Goal: Information Seeking & Learning: Learn about a topic

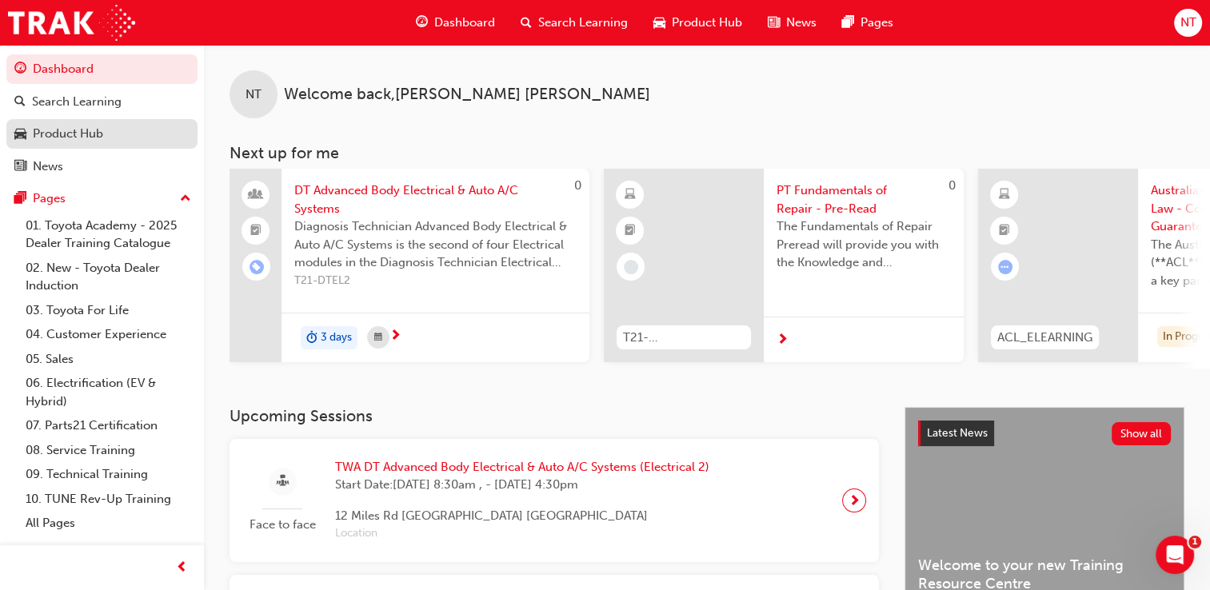
click at [46, 130] on div "Product Hub" at bounding box center [68, 134] width 70 height 18
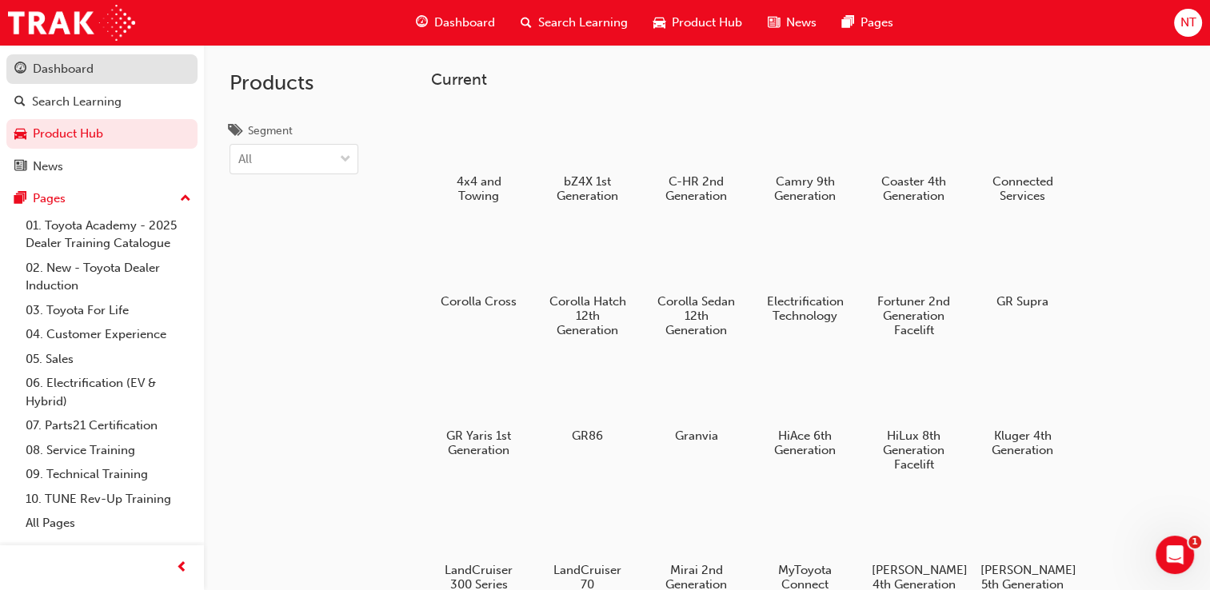
click at [38, 69] on div "Dashboard" at bounding box center [63, 69] width 61 height 18
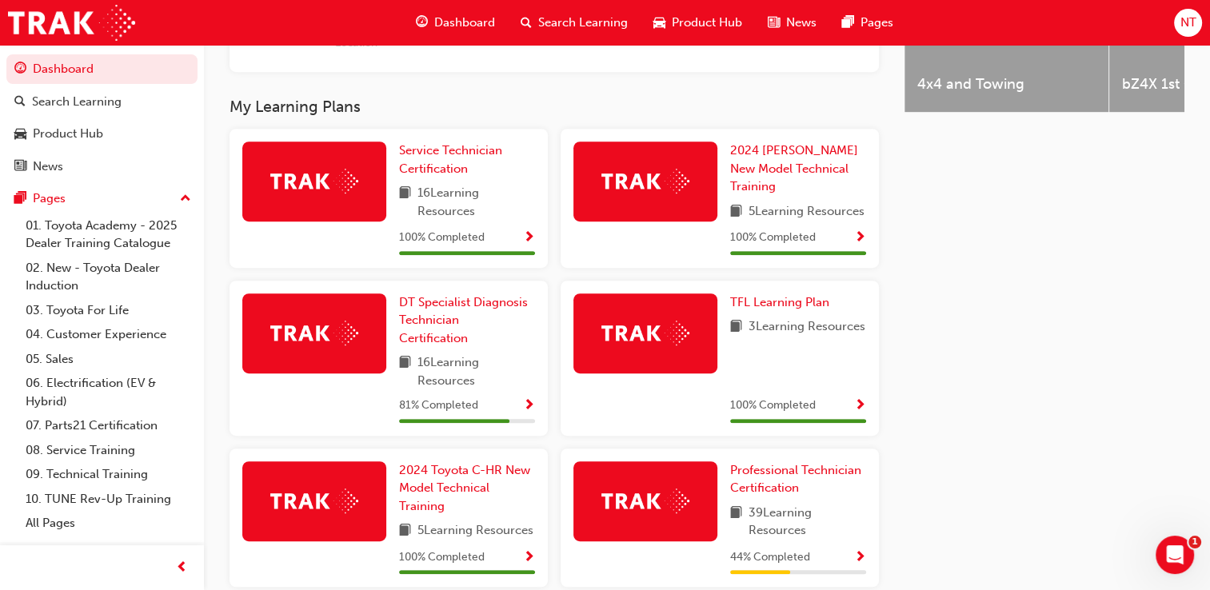
scroll to position [859, 0]
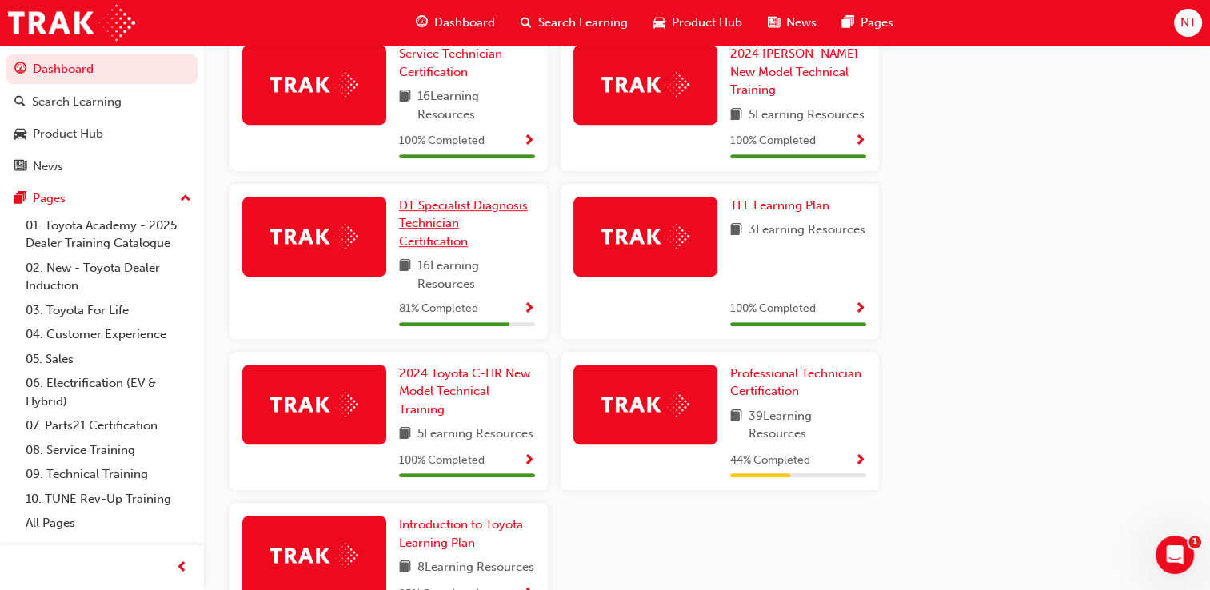
click at [417, 225] on span "DT Specialist Diagnosis Technician Certification" at bounding box center [463, 223] width 129 height 50
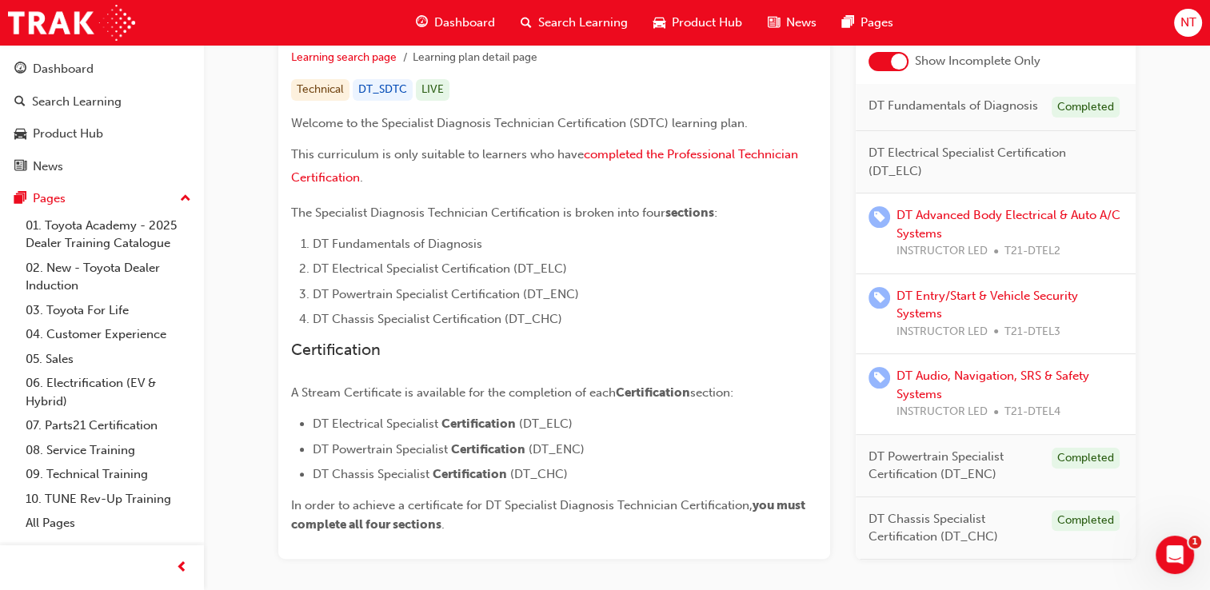
scroll to position [392, 0]
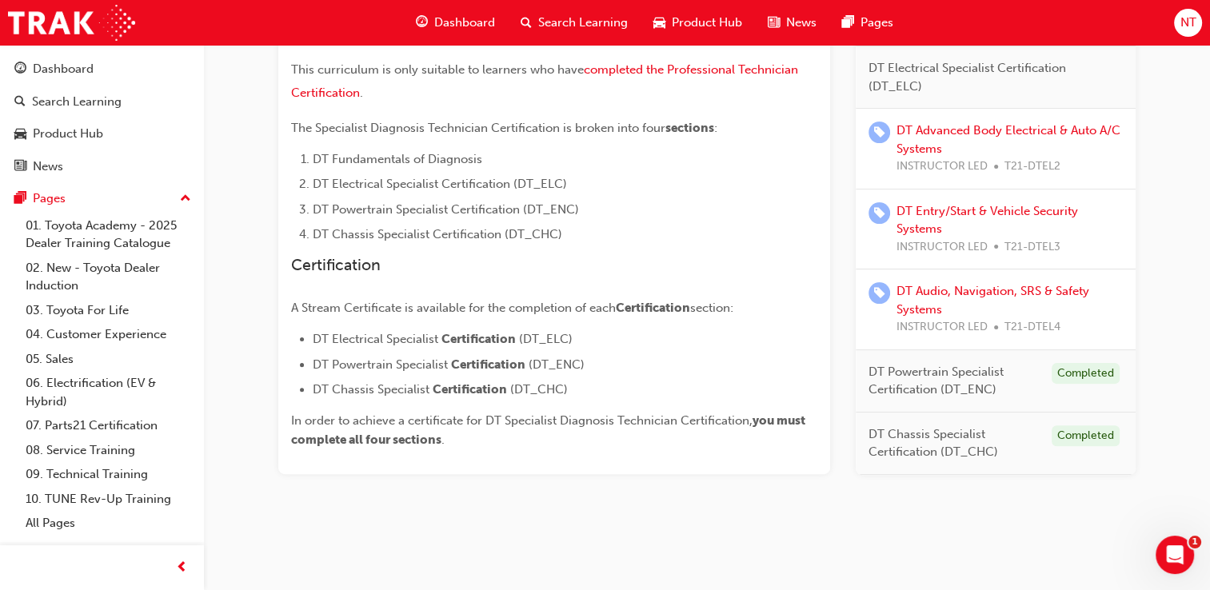
click at [990, 279] on div "DT Audio, Navigation, SRS & Safety Systems INSTRUCTOR LED T21-DTEL4" at bounding box center [996, 309] width 280 height 81
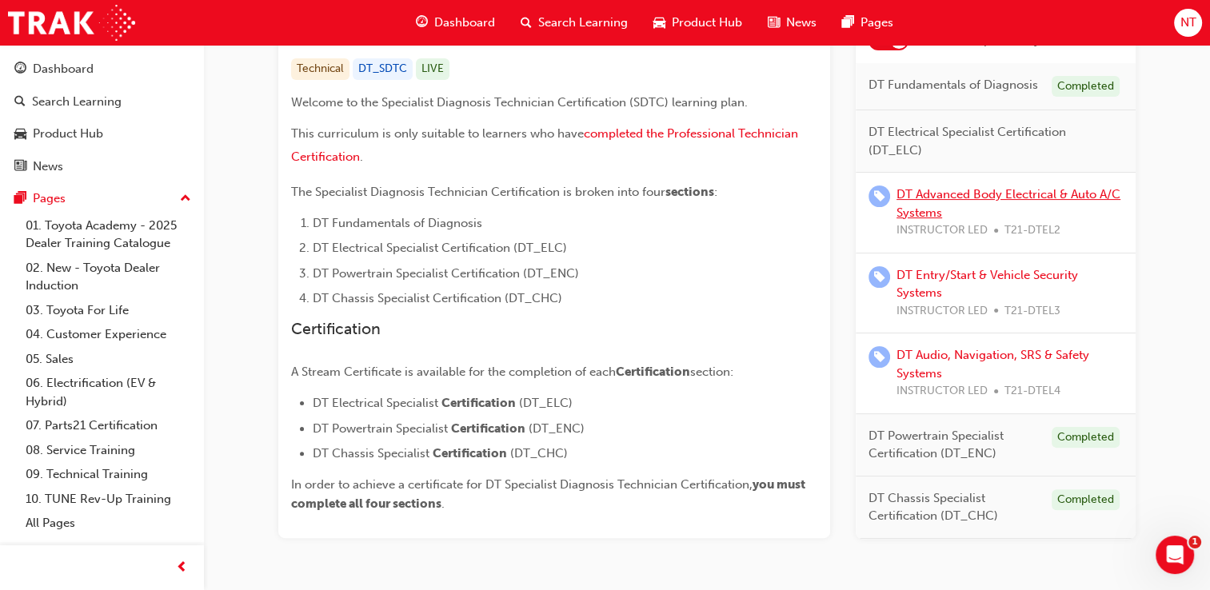
click at [959, 197] on link "DT Advanced Body Electrical & Auto A/C Systems" at bounding box center [1008, 203] width 224 height 33
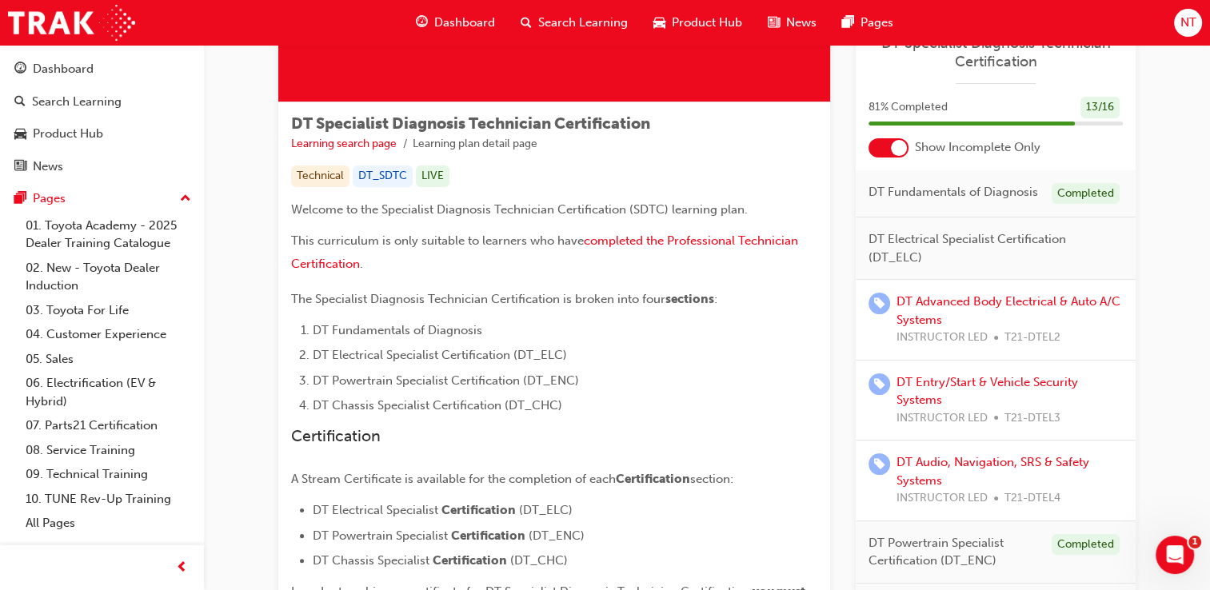
scroll to position [224, 0]
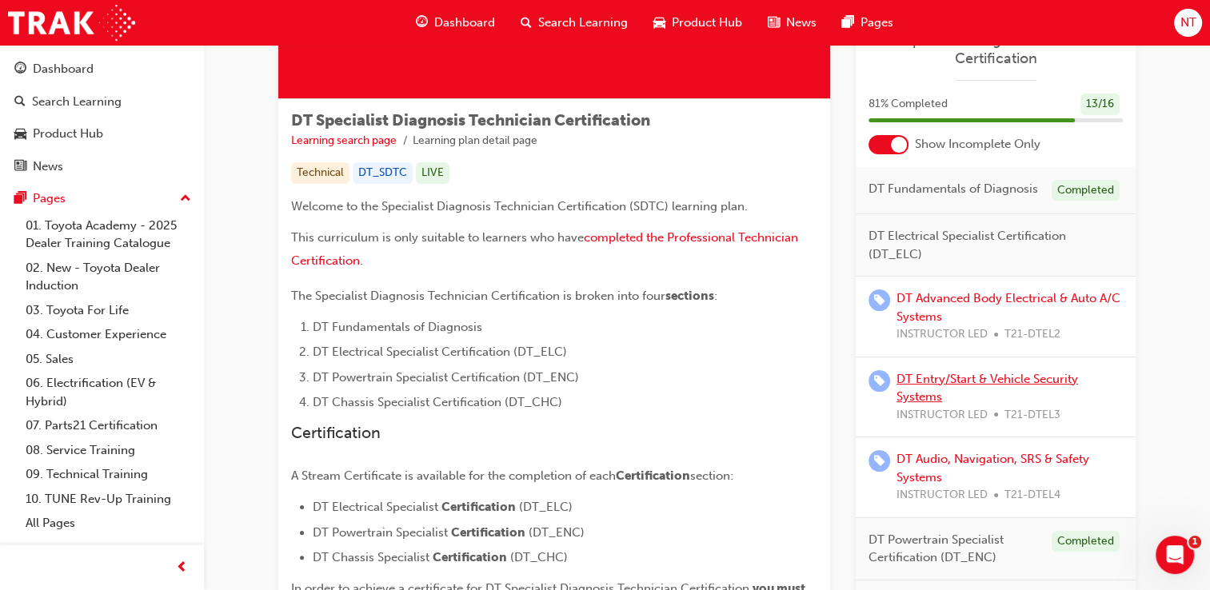
click at [931, 377] on link "DT Entry/Start & Vehicle Security Systems" at bounding box center [986, 387] width 181 height 33
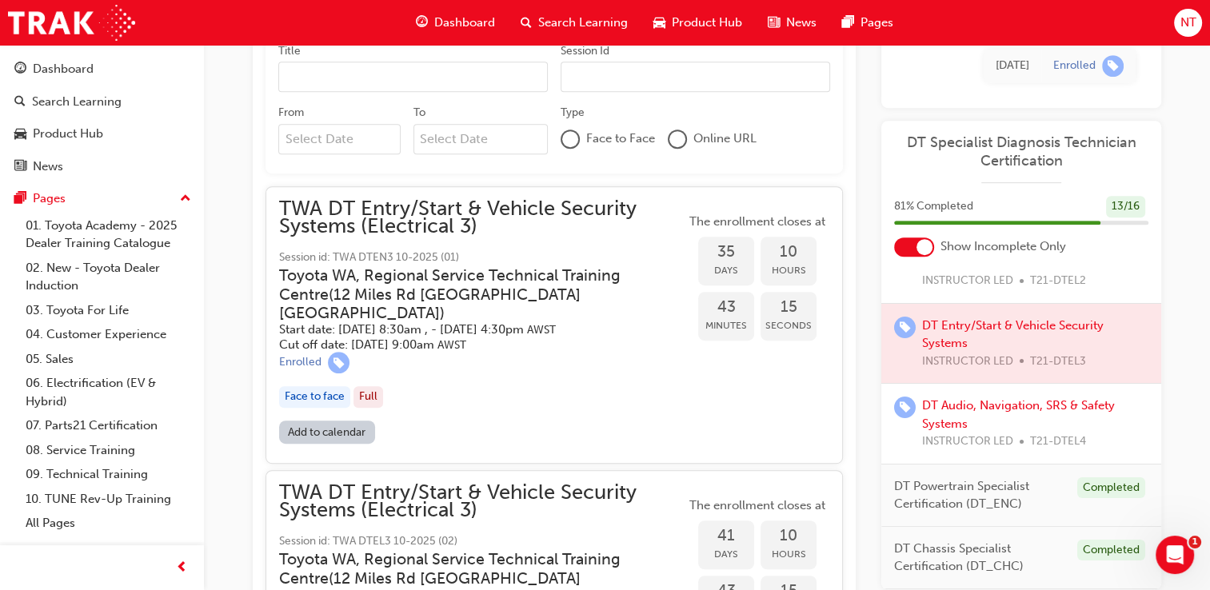
scroll to position [760, 0]
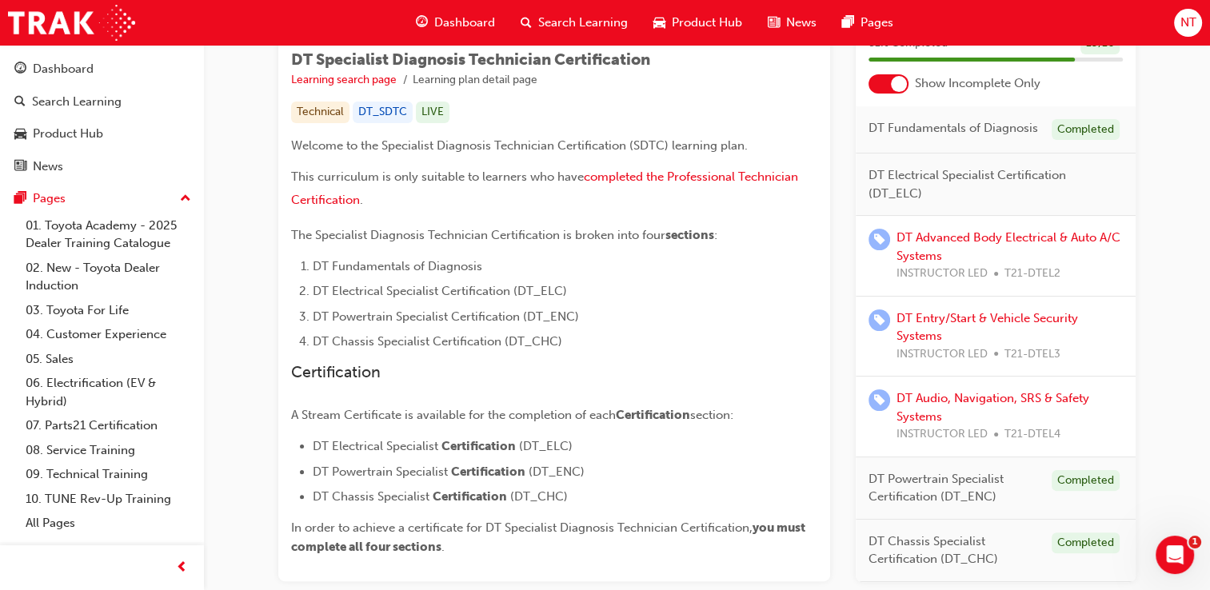
scroll to position [392, 0]
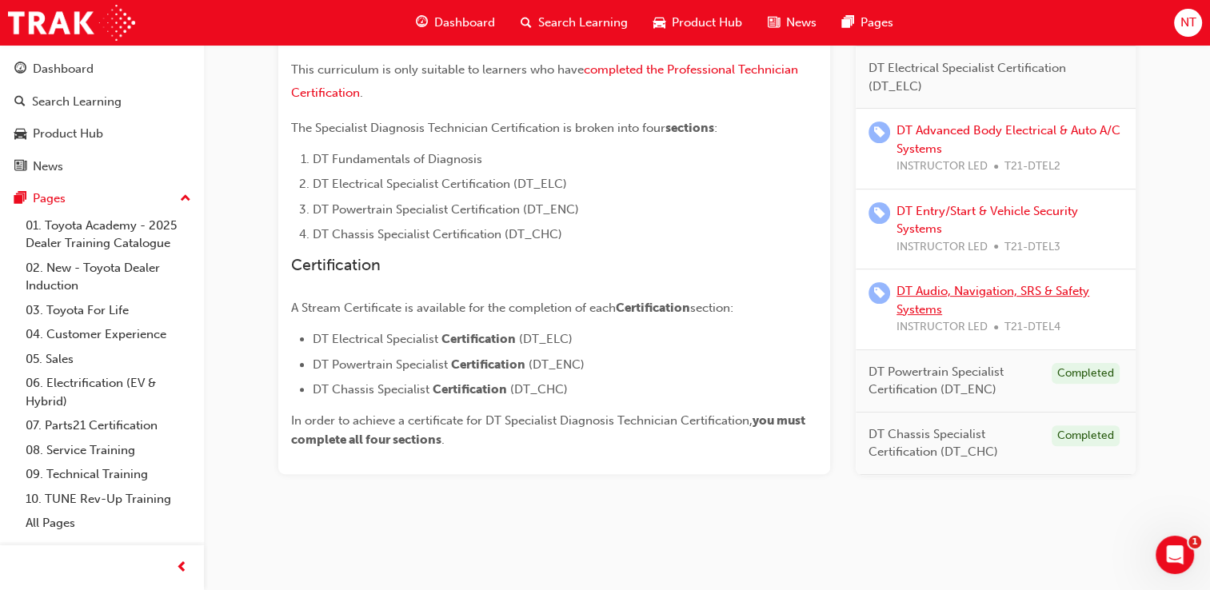
click at [940, 296] on link "DT Audio, Navigation, SRS & Safety Systems" at bounding box center [992, 300] width 193 height 33
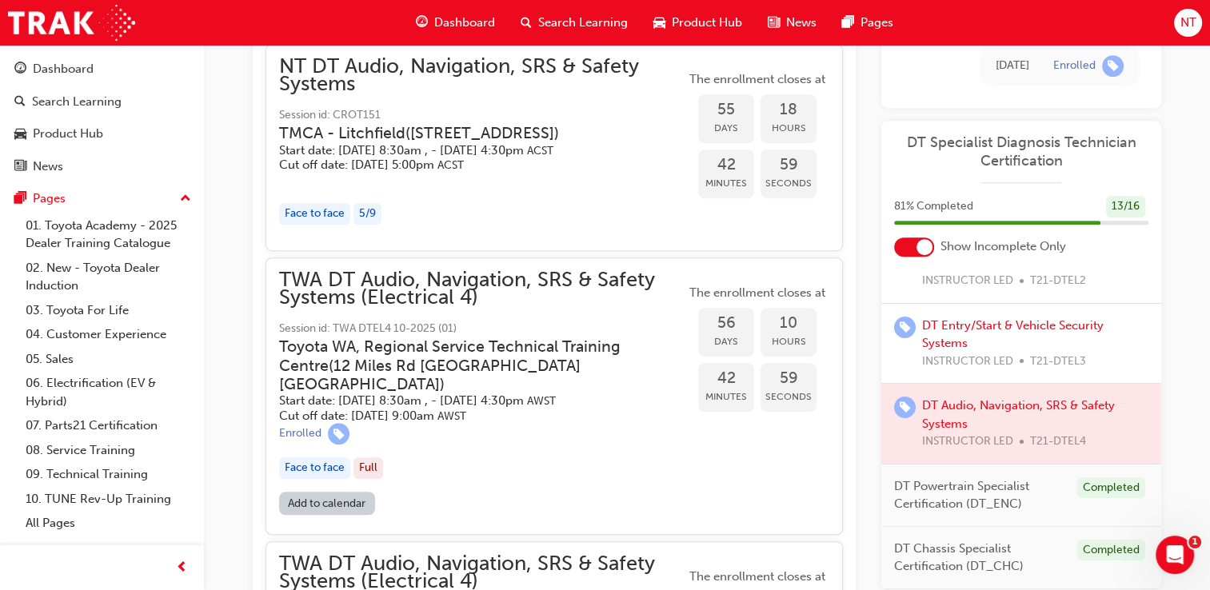
scroll to position [919, 0]
